Goal: Find specific page/section: Find specific page/section

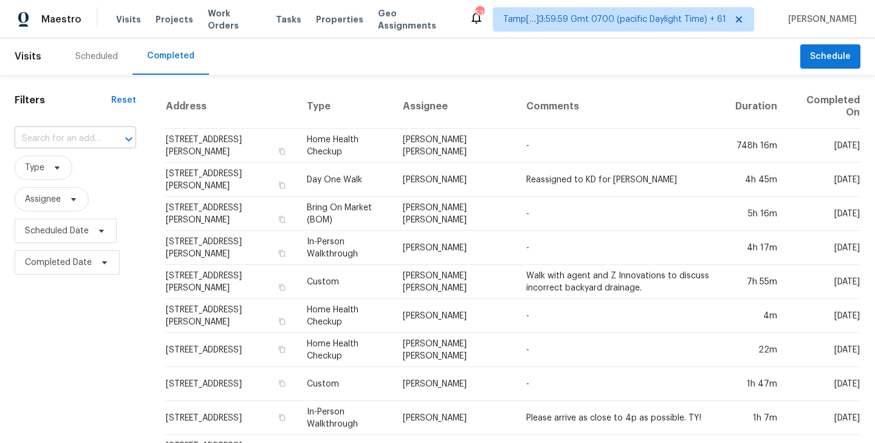
click at [47, 135] on input "text" at bounding box center [58, 138] width 87 height 19
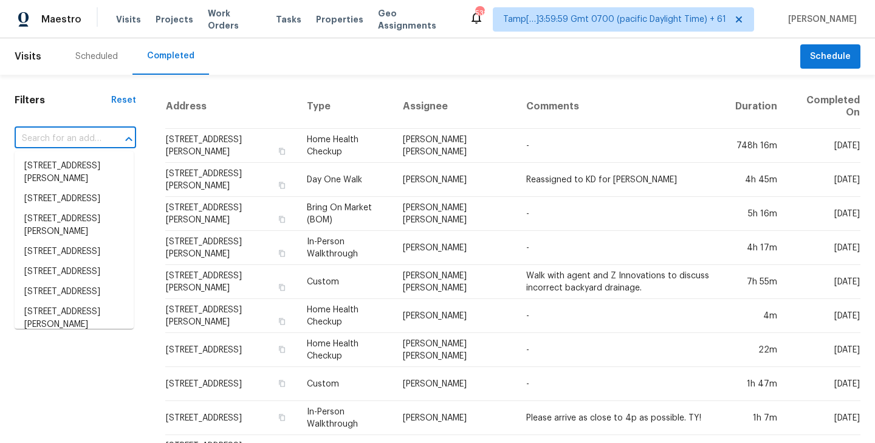
paste input "[STREET_ADDRESS]"
type input "[STREET_ADDRESS]"
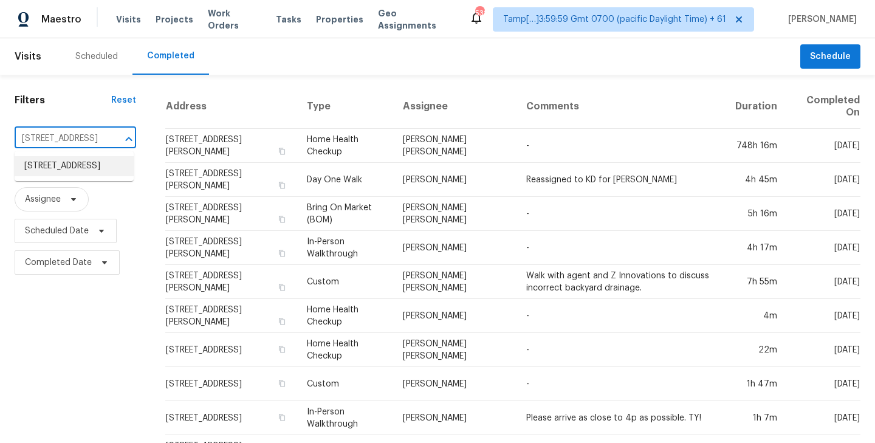
click at [61, 166] on li "[STREET_ADDRESS]" at bounding box center [74, 166] width 119 height 20
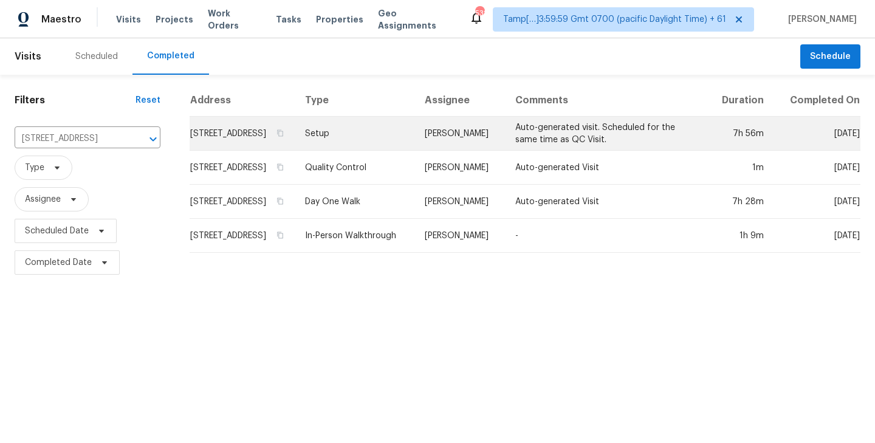
click at [231, 144] on td "[STREET_ADDRESS]" at bounding box center [243, 134] width 106 height 34
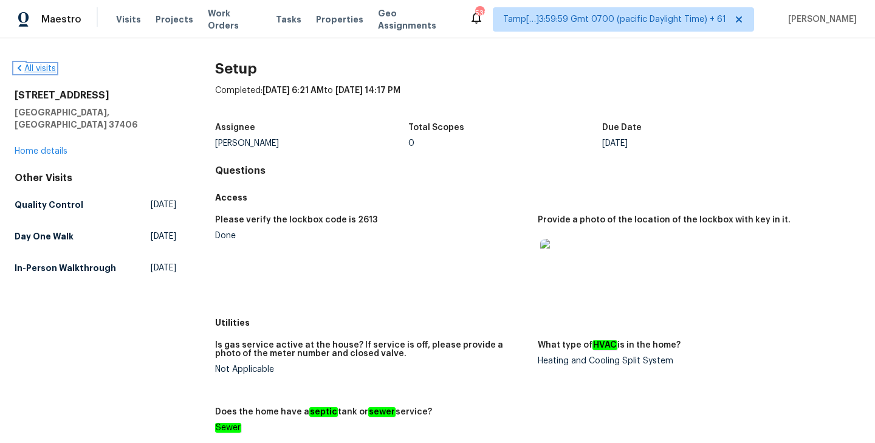
click at [40, 67] on link "All visits" at bounding box center [35, 68] width 41 height 9
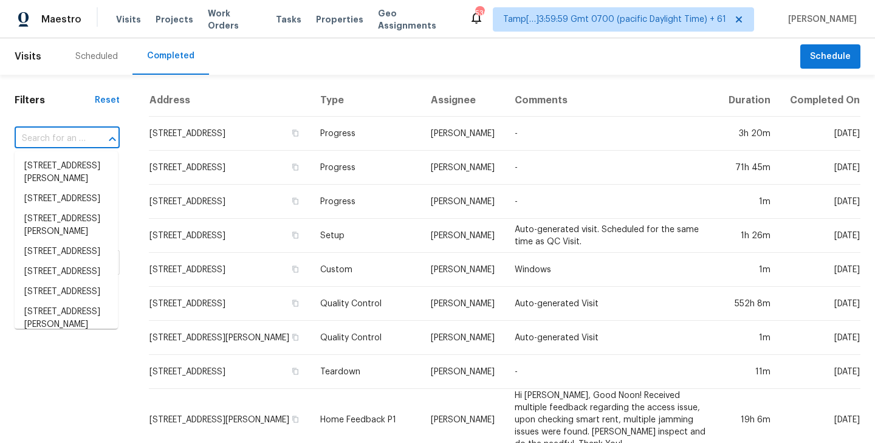
click at [72, 142] on input "text" at bounding box center [50, 138] width 71 height 19
paste input "[STREET_ADDRESS]"
type input "[STREET_ADDRESS]"
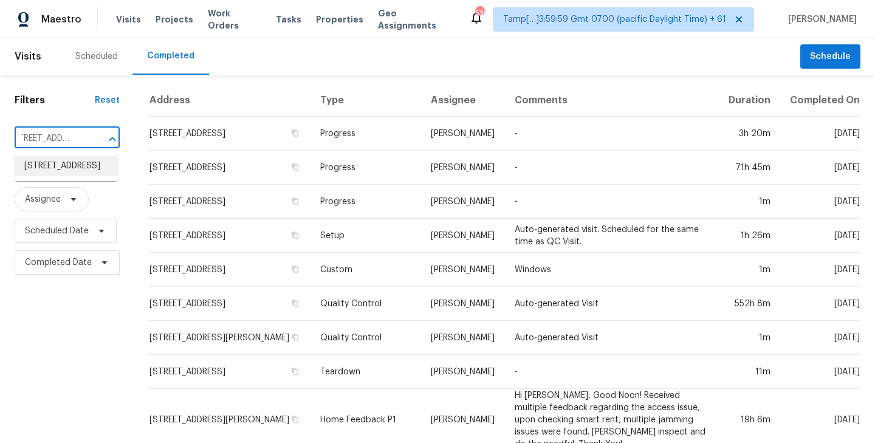
click at [66, 173] on li "[STREET_ADDRESS]" at bounding box center [66, 166] width 103 height 20
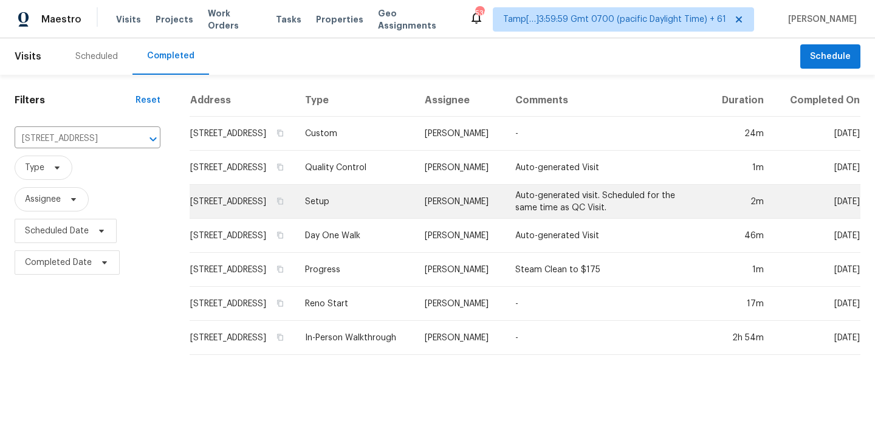
click at [261, 210] on td "[STREET_ADDRESS]" at bounding box center [243, 202] width 106 height 34
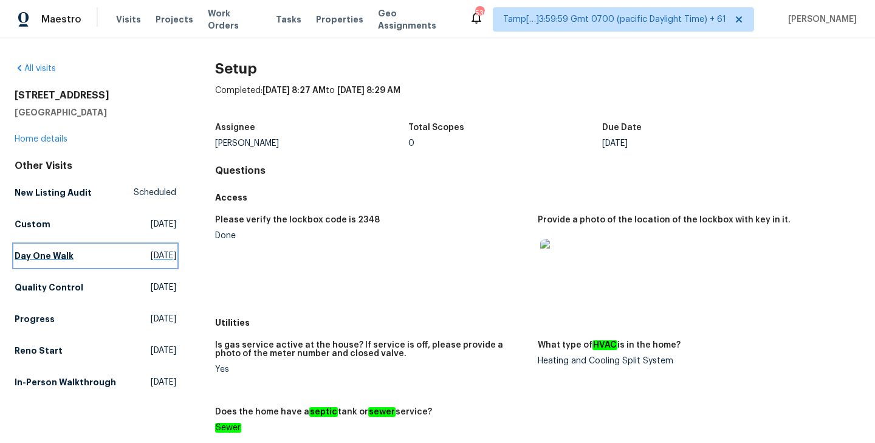
click at [44, 256] on h5 "Day One Walk" at bounding box center [44, 256] width 59 height 12
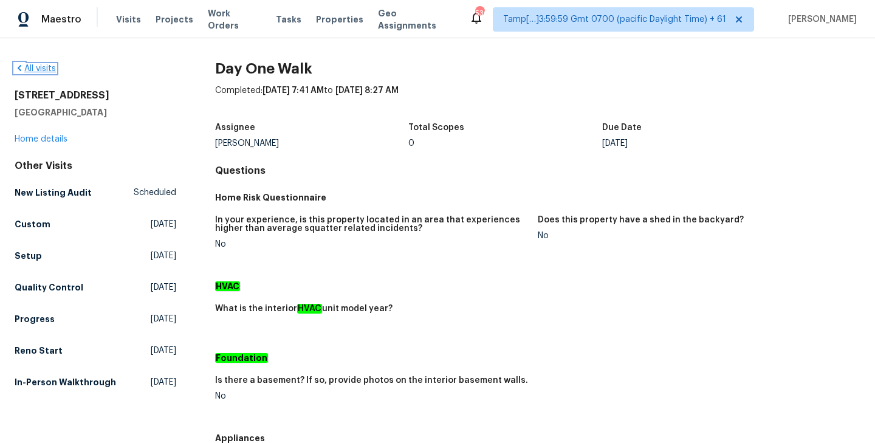
click at [39, 70] on link "All visits" at bounding box center [35, 68] width 41 height 9
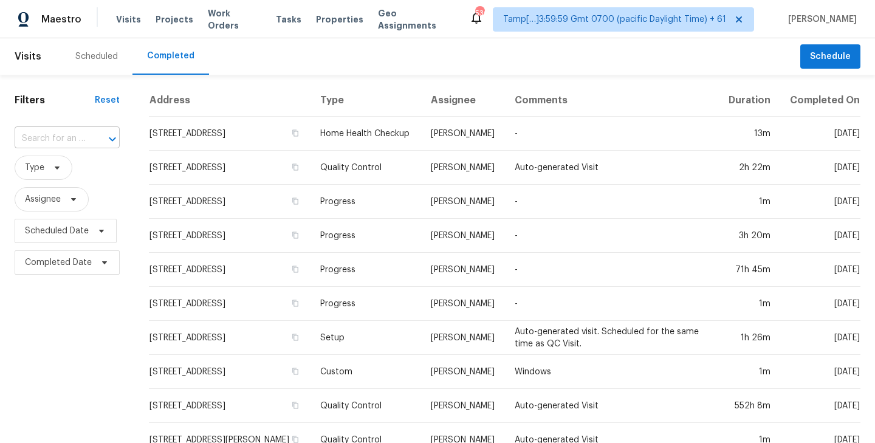
click at [36, 143] on input "text" at bounding box center [50, 138] width 71 height 19
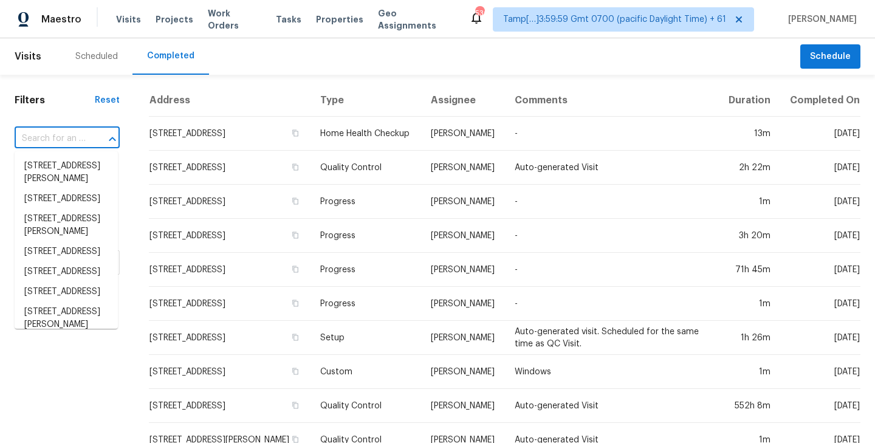
paste input "[STREET_ADDRESS]"
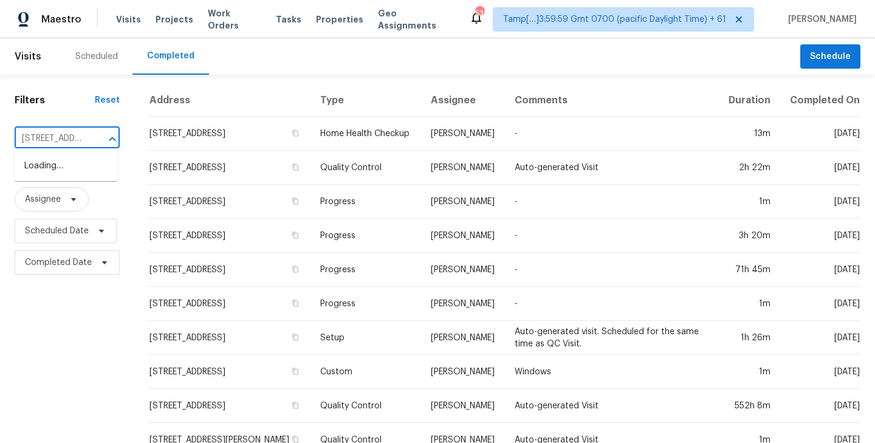
scroll to position [0, 83]
type input "[STREET_ADDRESS]"
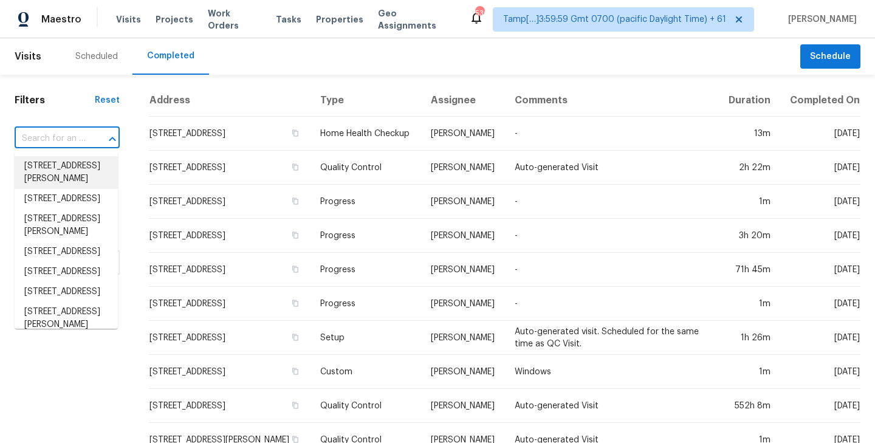
scroll to position [0, 0]
